Goal: Navigation & Orientation: Find specific page/section

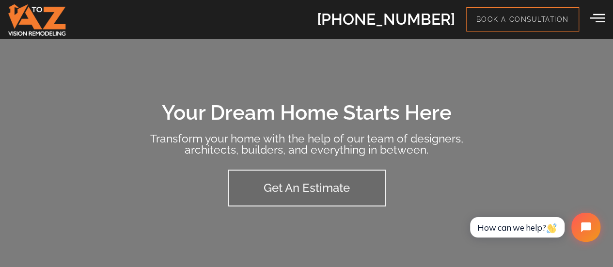
click at [600, 25] on icon at bounding box center [597, 17] width 15 height 15
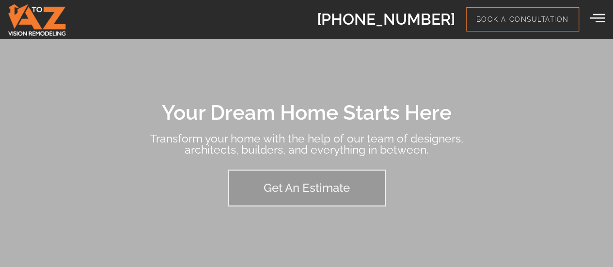
click at [603, 23] on icon at bounding box center [597, 17] width 15 height 15
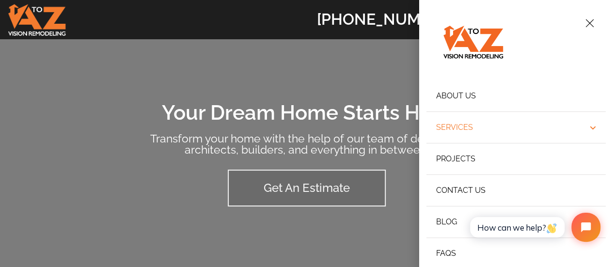
click at [589, 124] on span "Off-Canvas" at bounding box center [592, 128] width 7 height 12
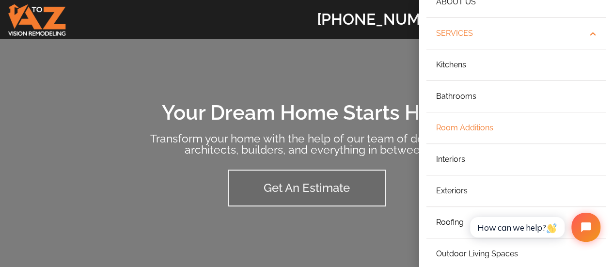
scroll to position [48, 0]
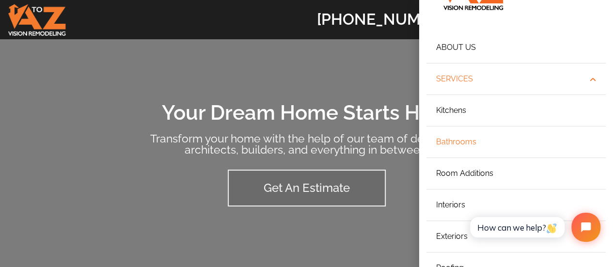
click at [579, 131] on link "Bathrooms" at bounding box center [516, 143] width 179 height 32
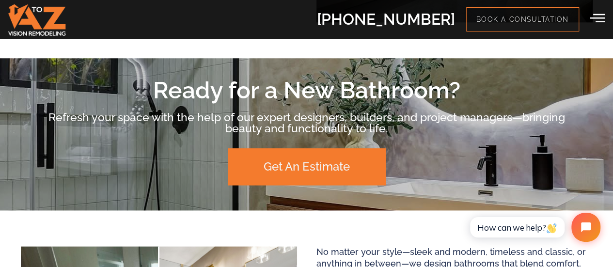
scroll to position [630, 0]
